Goal: Obtain resource: Download file/media

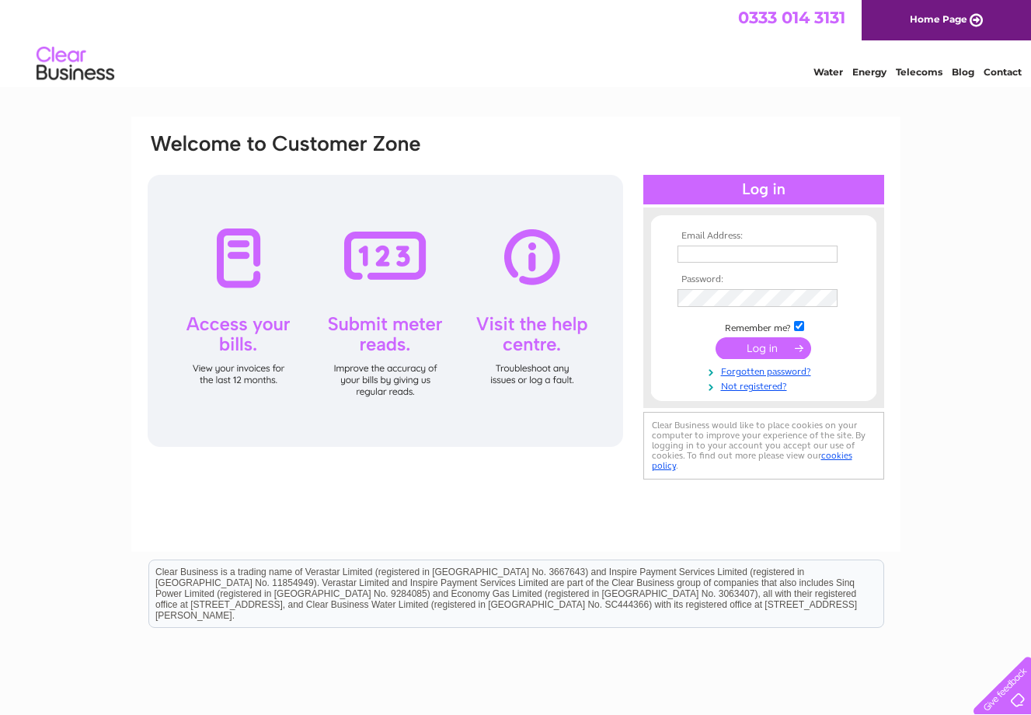
click at [710, 263] on td at bounding box center [764, 254] width 180 height 25
click at [709, 254] on input "text" at bounding box center [758, 254] width 160 height 17
type input "masreg@ntlworld.com"
click at [731, 352] on input "submit" at bounding box center [764, 348] width 96 height 22
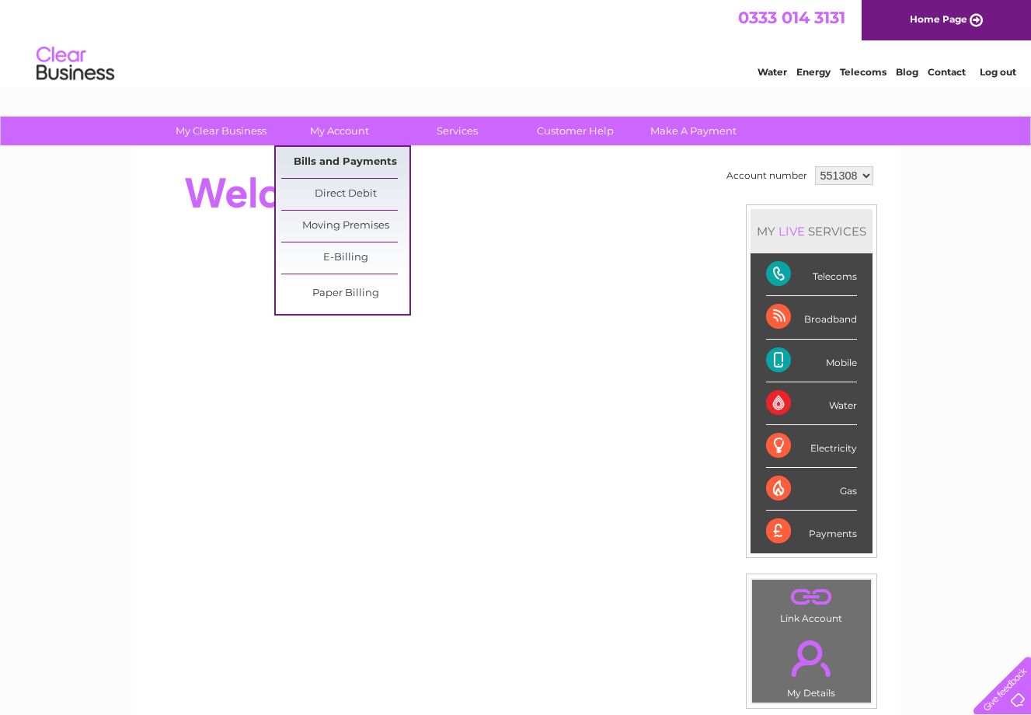
click at [341, 158] on link "Bills and Payments" at bounding box center [345, 162] width 128 height 31
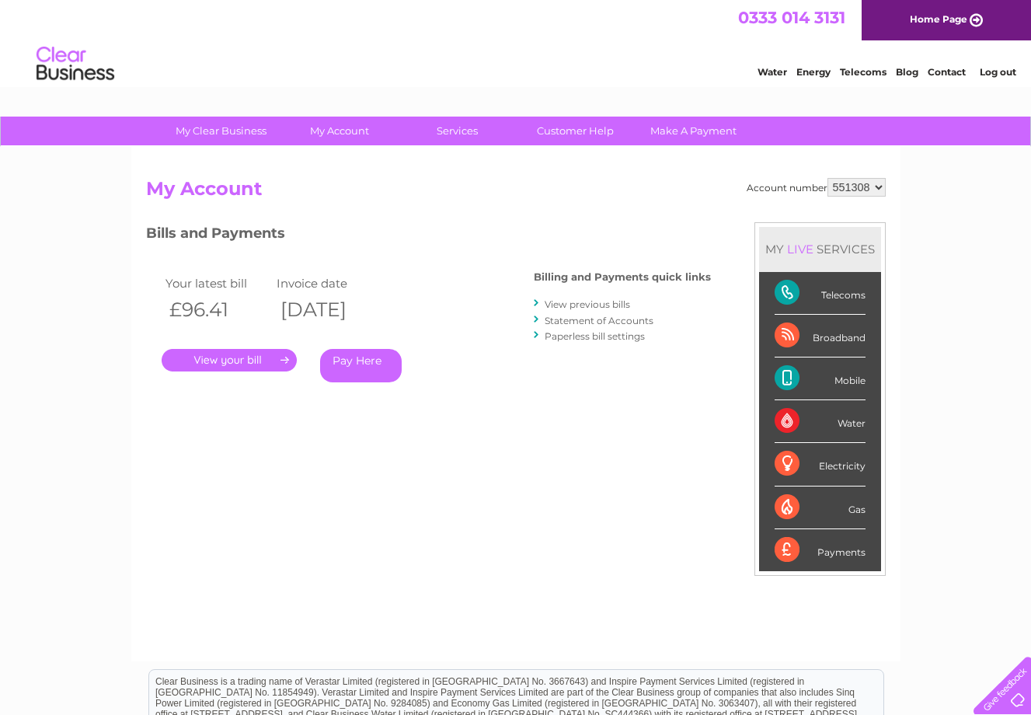
click at [277, 367] on link "." at bounding box center [229, 360] width 135 height 23
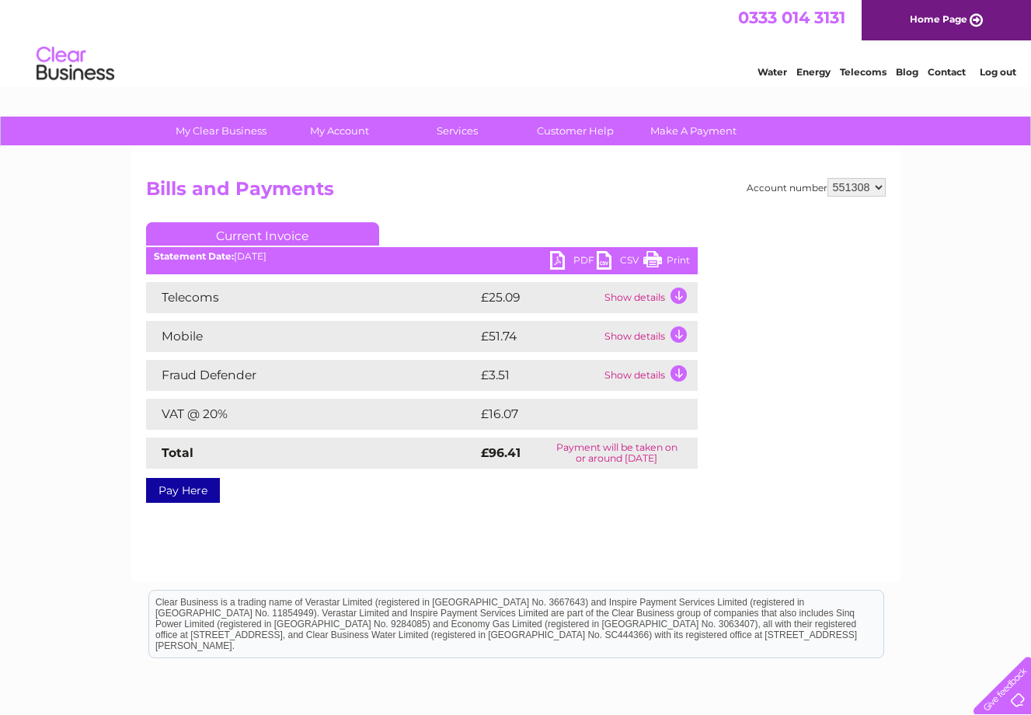
click at [565, 258] on link "PDF" at bounding box center [573, 262] width 47 height 23
click at [996, 71] on link "Log out" at bounding box center [998, 72] width 37 height 12
